Goal: Task Accomplishment & Management: Manage account settings

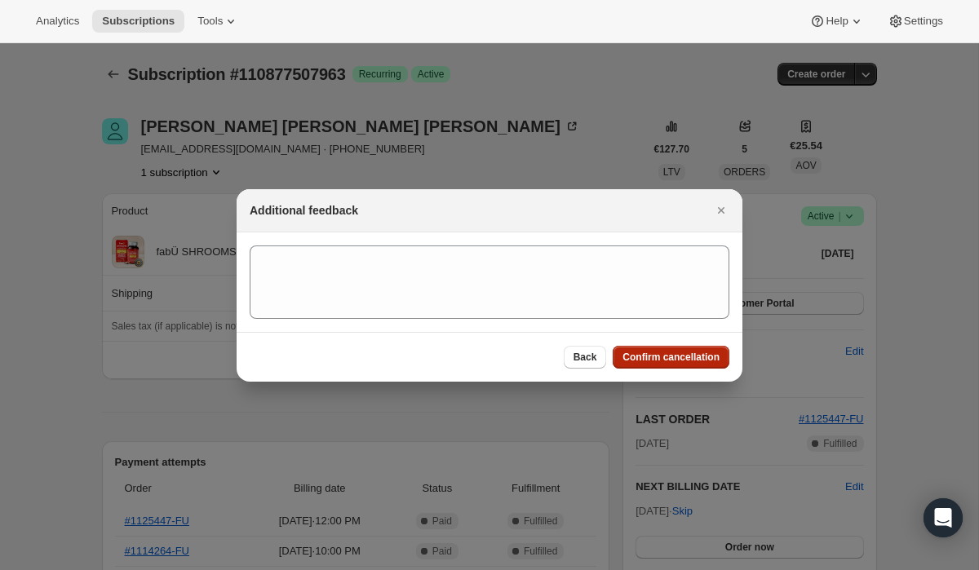
click at [663, 351] on span "Confirm cancellation" at bounding box center [670, 357] width 97 height 13
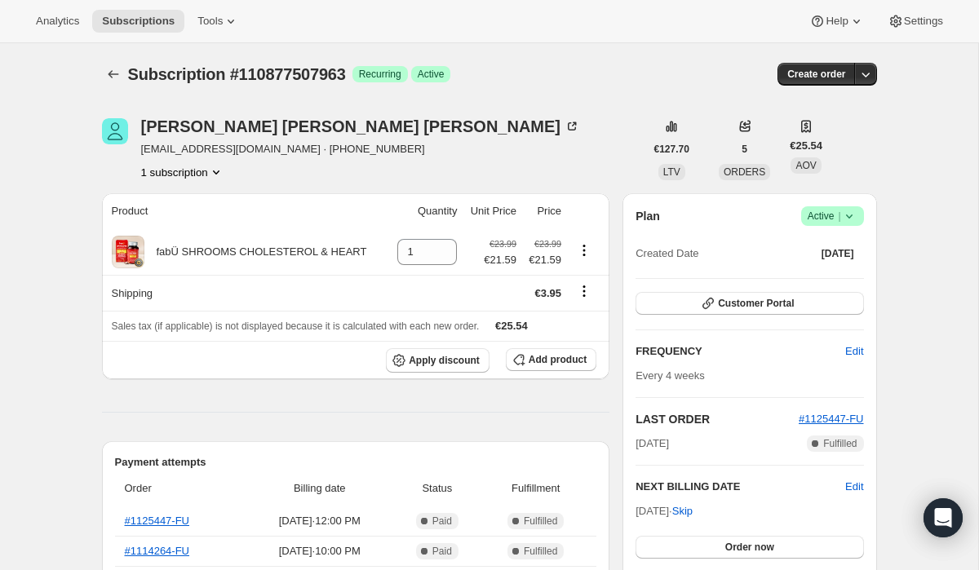
click at [844, 218] on icon at bounding box center [849, 216] width 16 height 16
click at [803, 272] on span "Cancel subscription" at bounding box center [826, 276] width 92 height 12
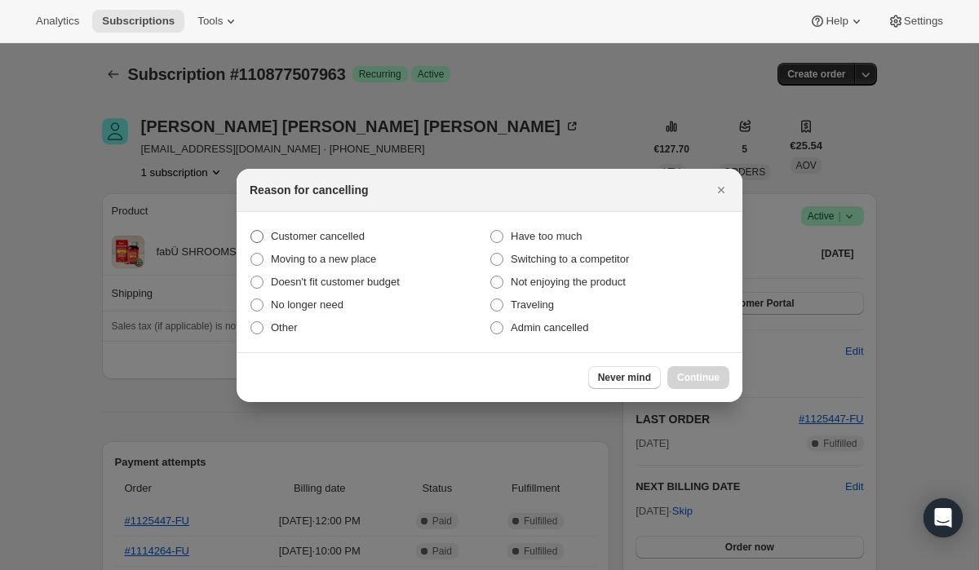
click at [257, 234] on span ":r16:" at bounding box center [256, 236] width 13 height 13
click at [251, 231] on input "Customer cancelled" at bounding box center [250, 230] width 1 height 1
radio input "true"
click at [706, 380] on span "Continue" at bounding box center [698, 377] width 42 height 13
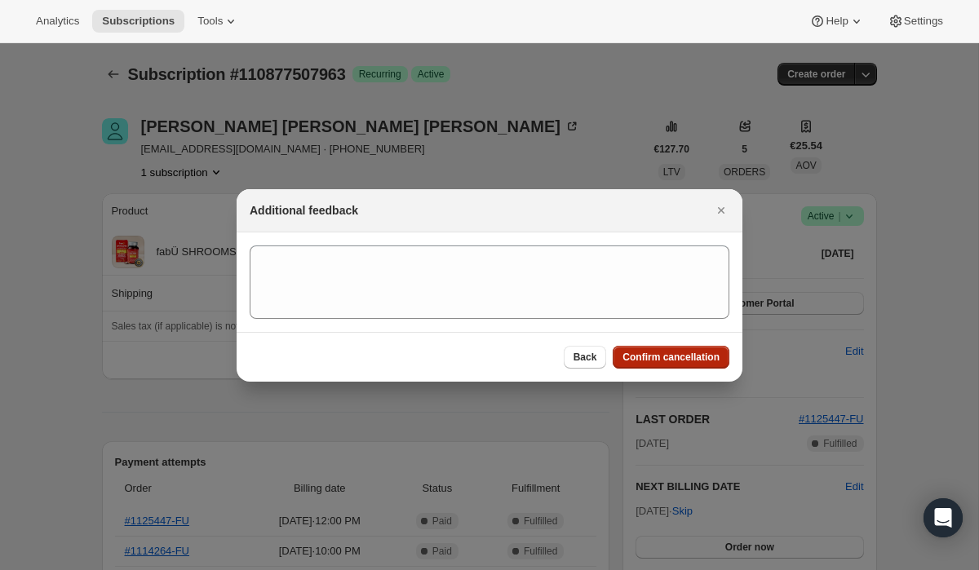
click at [672, 354] on span "Confirm cancellation" at bounding box center [670, 357] width 97 height 13
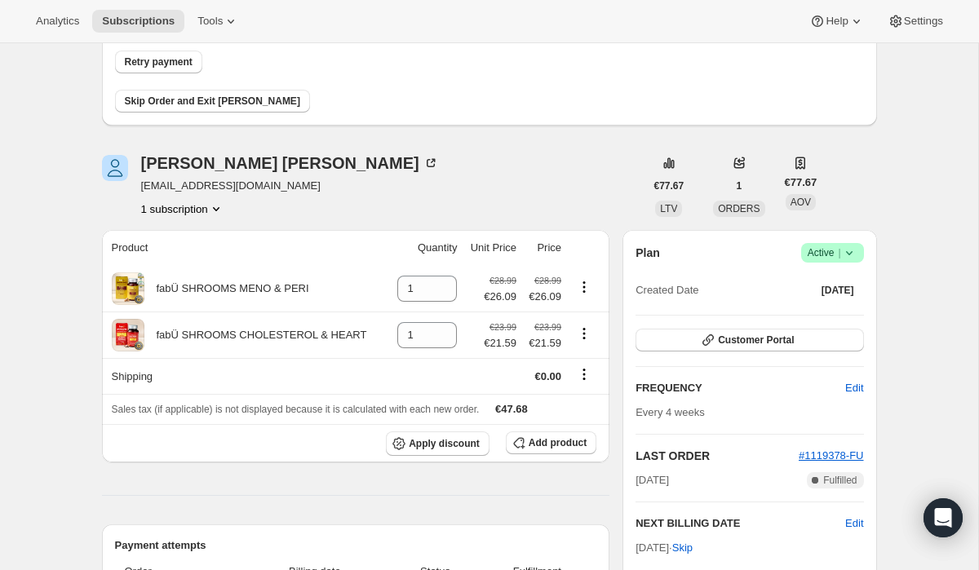
scroll to position [208, 0]
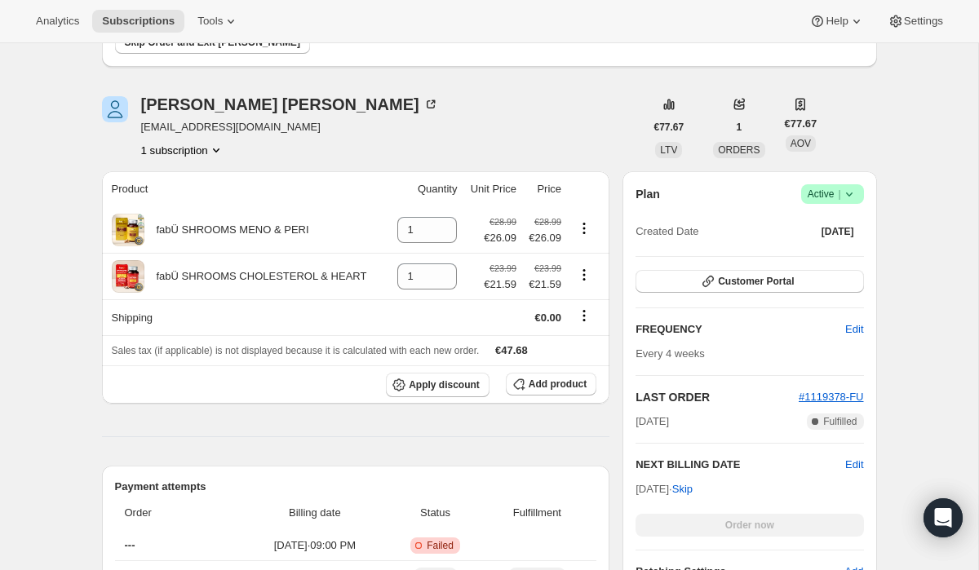
click at [851, 192] on icon at bounding box center [849, 194] width 16 height 16
click at [794, 257] on span "Cancel subscription" at bounding box center [826, 254] width 92 height 12
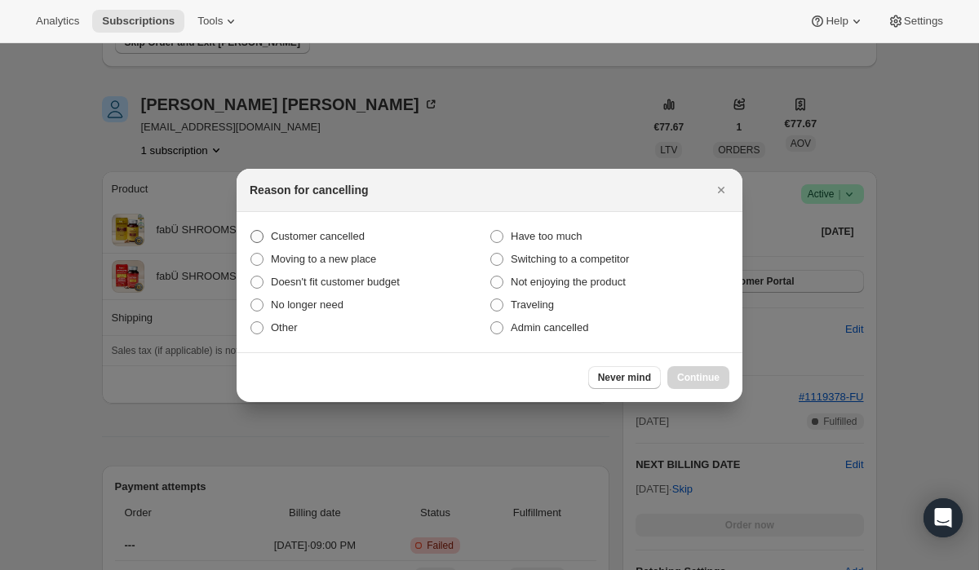
click at [256, 232] on span ":rbn:" at bounding box center [256, 236] width 13 height 13
click at [251, 231] on input "Customer cancelled" at bounding box center [250, 230] width 1 height 1
radio input "true"
click at [685, 381] on span "Continue" at bounding box center [698, 377] width 42 height 13
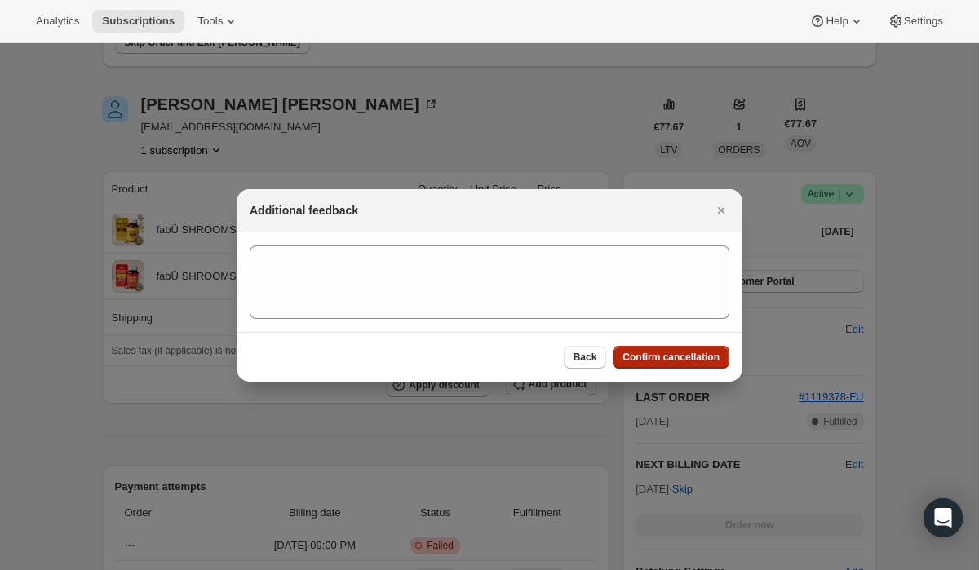
click at [670, 365] on button "Confirm cancellation" at bounding box center [670, 357] width 117 height 23
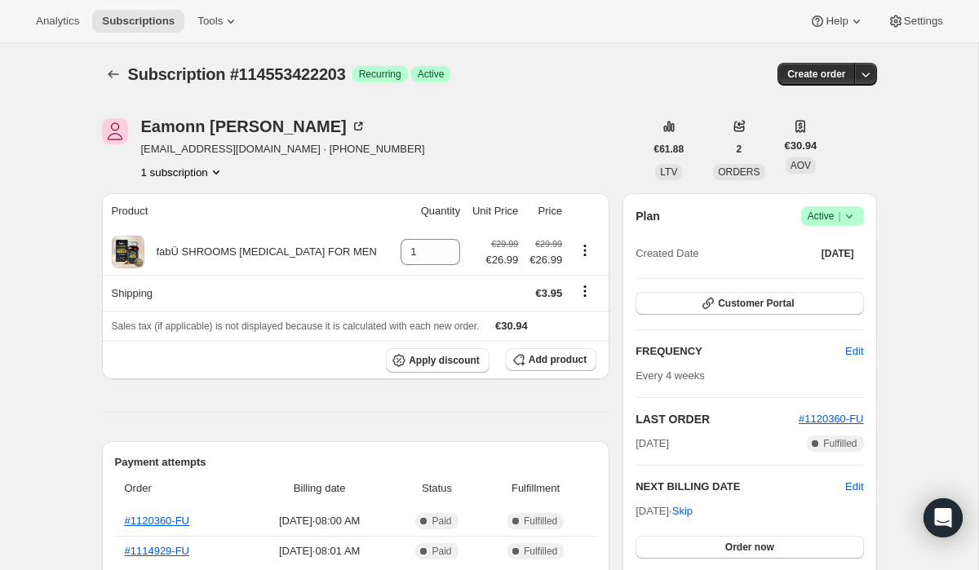
click at [843, 216] on icon at bounding box center [849, 216] width 16 height 16
click at [833, 276] on span "Cancel subscription" at bounding box center [826, 276] width 92 height 12
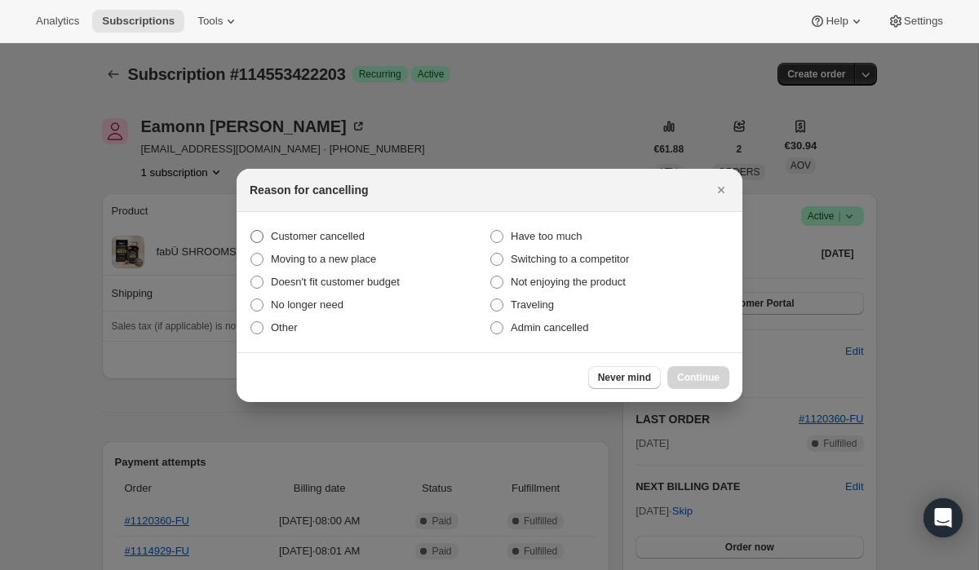
click at [260, 239] on span ":rbk:" at bounding box center [256, 236] width 13 height 13
click at [251, 231] on input "Customer cancelled" at bounding box center [250, 230] width 1 height 1
radio input "true"
click at [699, 374] on span "Continue" at bounding box center [698, 377] width 42 height 13
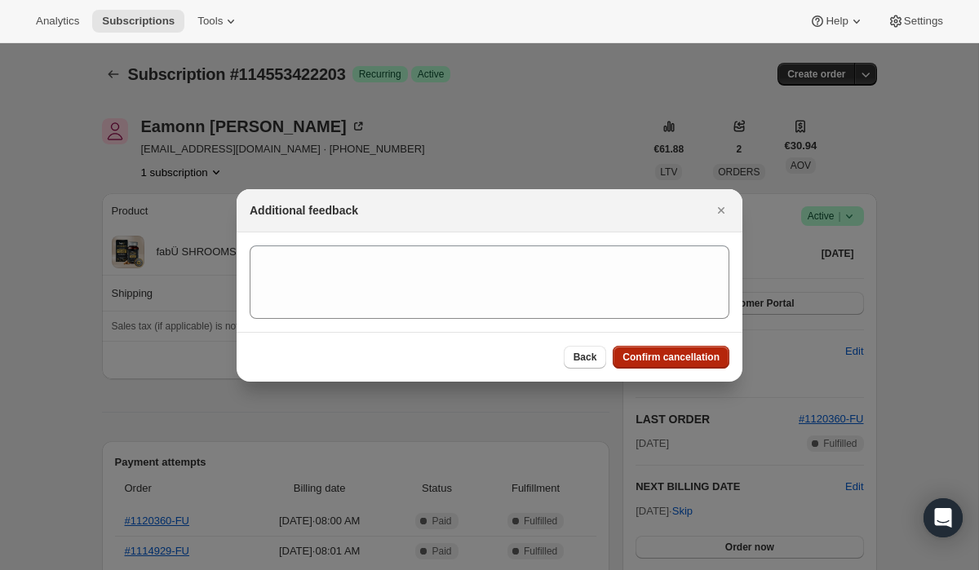
click at [669, 356] on span "Confirm cancellation" at bounding box center [670, 357] width 97 height 13
